Goal: Task Accomplishment & Management: Use online tool/utility

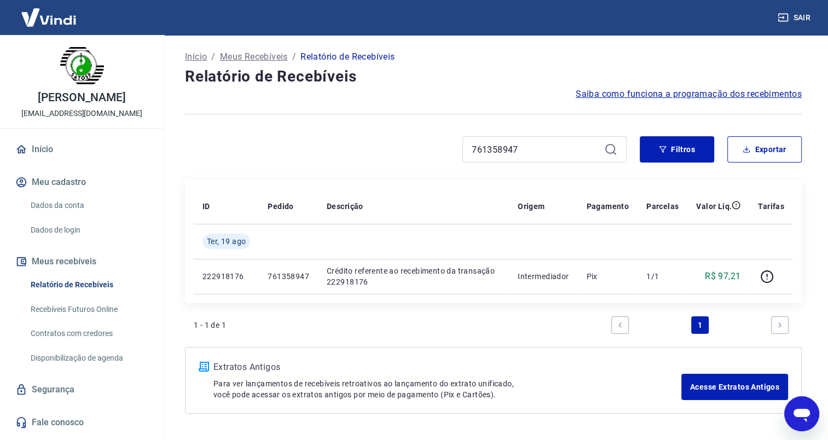
drag, startPoint x: 531, startPoint y: 149, endPoint x: 432, endPoint y: 146, distance: 99.6
click at [432, 146] on div "761358947" at bounding box center [406, 149] width 442 height 26
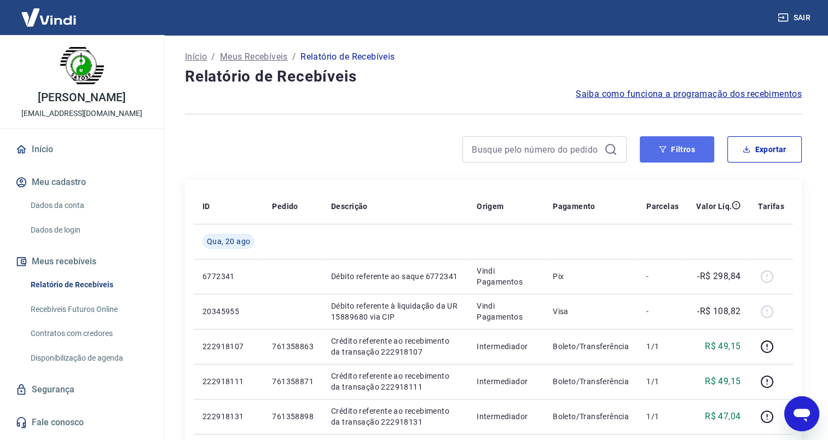
click at [678, 148] on button "Filtros" at bounding box center [677, 149] width 74 height 26
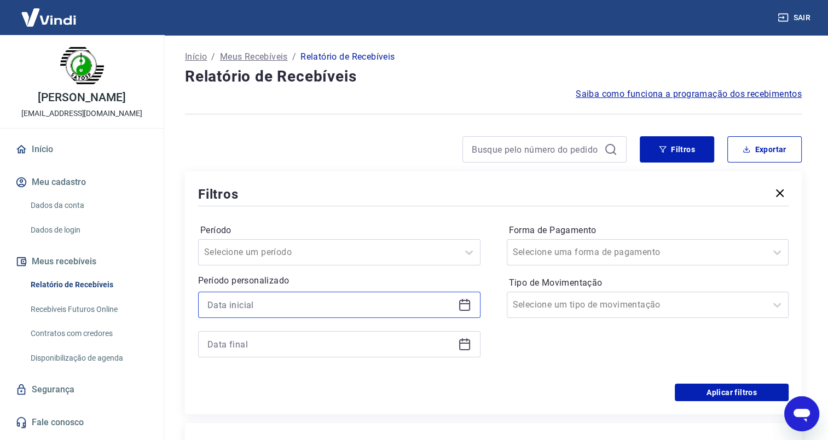
click at [242, 306] on input at bounding box center [330, 305] width 246 height 16
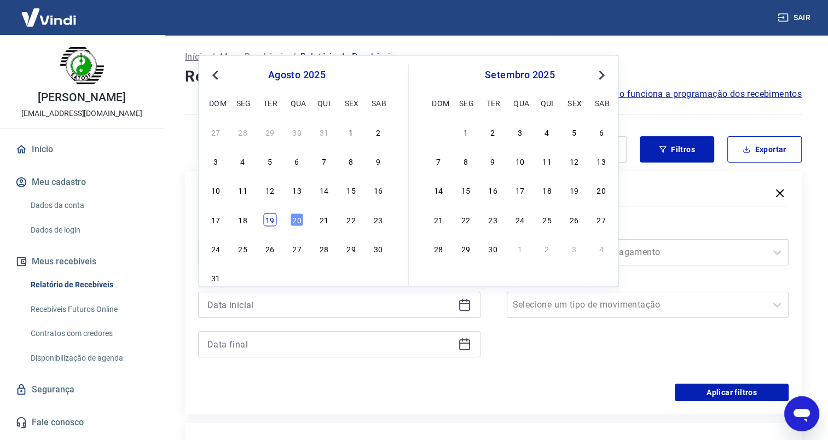
click at [275, 222] on div "19" at bounding box center [269, 219] width 13 height 13
type input "[DATE]"
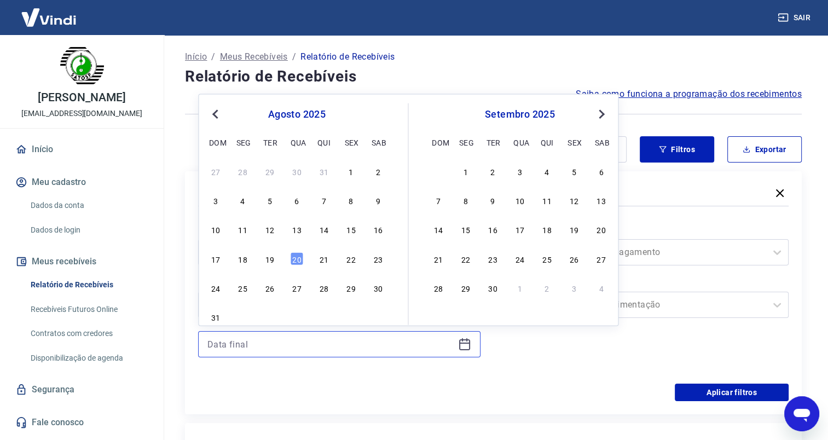
click at [246, 346] on input at bounding box center [330, 344] width 246 height 16
drag, startPoint x: 269, startPoint y: 260, endPoint x: 487, endPoint y: 368, distance: 243.3
click at [269, 259] on div "19" at bounding box center [269, 258] width 13 height 13
type input "[DATE]"
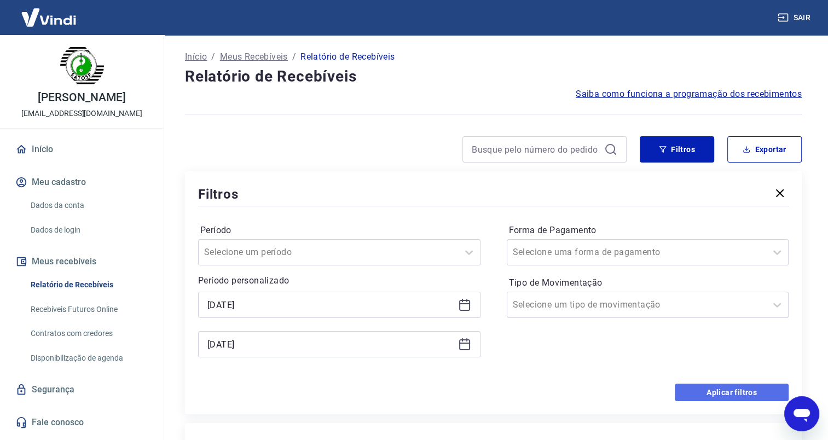
click at [727, 396] on button "Aplicar filtros" at bounding box center [732, 393] width 114 height 18
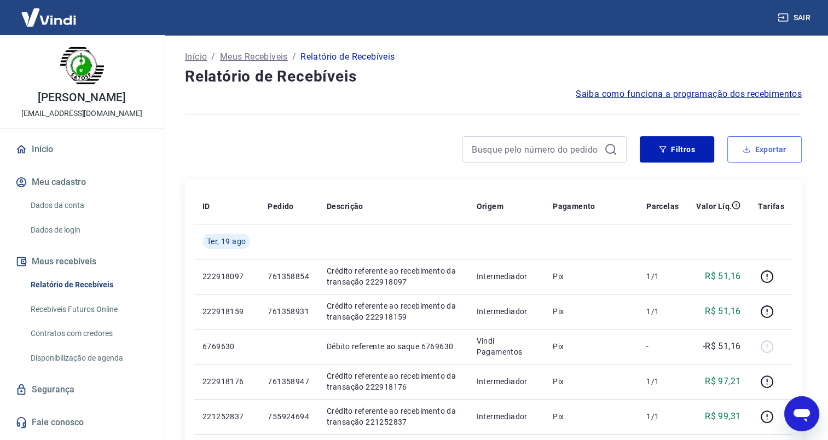
click at [749, 153] on button "Exportar" at bounding box center [764, 149] width 74 height 26
type input "[DATE]"
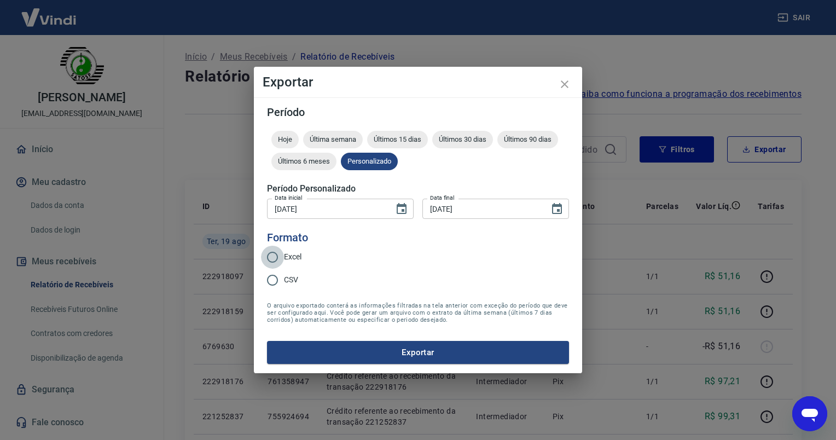
click at [274, 254] on input "Excel" at bounding box center [272, 257] width 23 height 23
radio input "true"
click at [394, 351] on button "Exportar" at bounding box center [418, 352] width 302 height 23
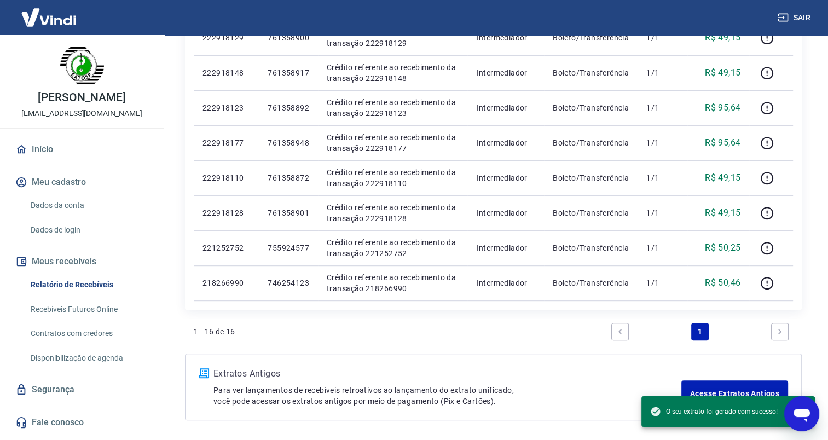
scroll to position [551, 0]
